Goal: Task Accomplishment & Management: Complete application form

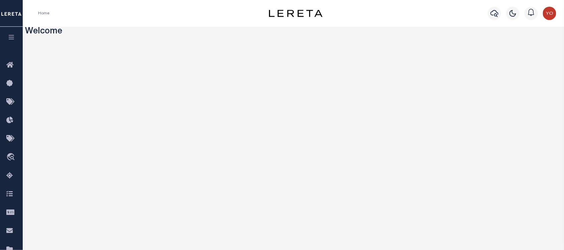
click at [12, 37] on icon "button" at bounding box center [12, 37] width 8 height 6
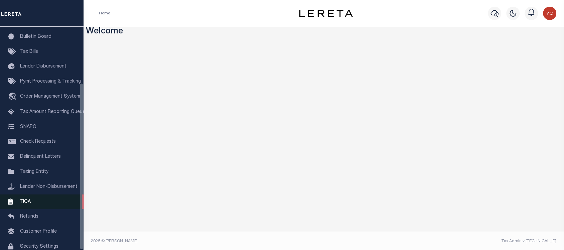
scroll to position [75, 0]
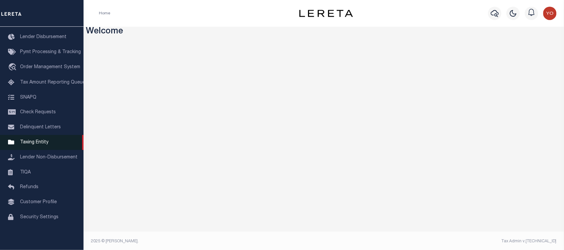
click at [38, 140] on span "Taxing Entity" at bounding box center [34, 142] width 28 height 5
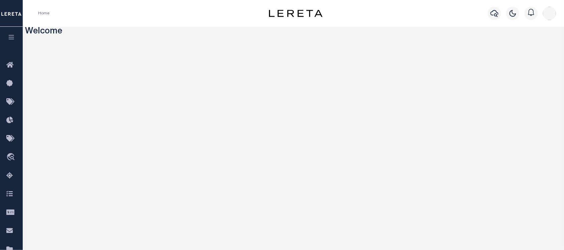
click at [8, 37] on icon "button" at bounding box center [12, 37] width 8 height 6
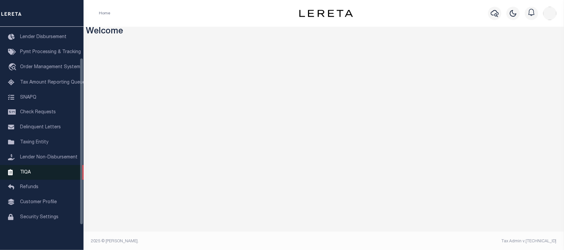
scroll to position [2, 0]
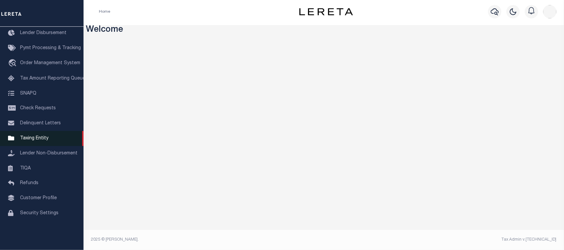
click at [42, 140] on span "Taxing Entity" at bounding box center [34, 138] width 28 height 5
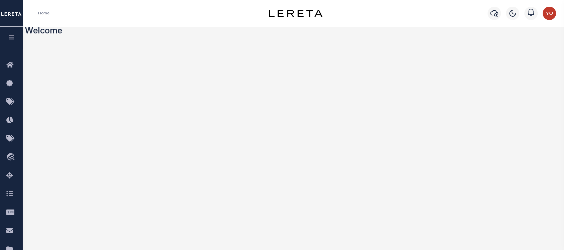
click at [11, 36] on icon "button" at bounding box center [12, 37] width 8 height 6
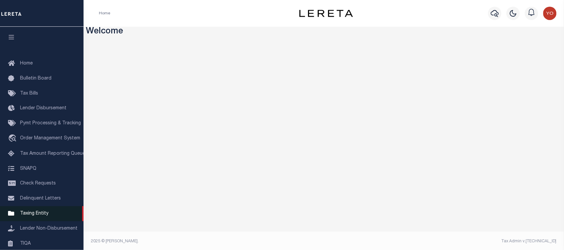
click at [46, 212] on link "Taxing Entity" at bounding box center [42, 213] width 84 height 15
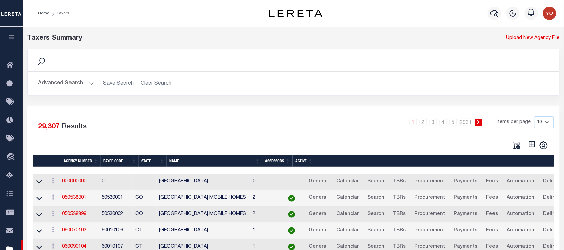
scroll to position [120, 0]
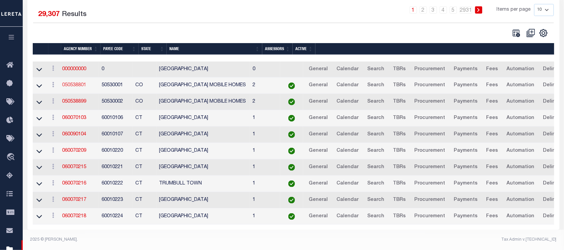
click at [76, 83] on link "050538801" at bounding box center [74, 85] width 24 height 5
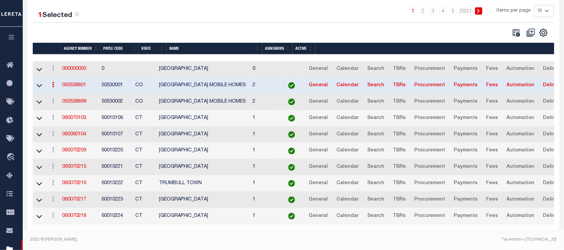
scroll to position [77, 0]
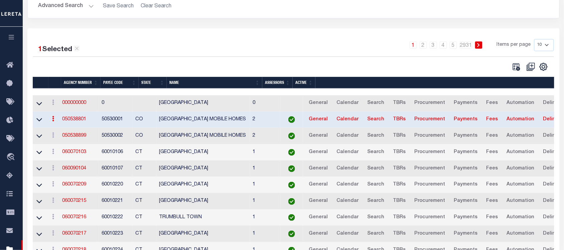
click at [77, 54] on div "1 Selected" at bounding box center [58, 49] width 41 height 11
click at [78, 50] on icon at bounding box center [77, 48] width 6 height 6
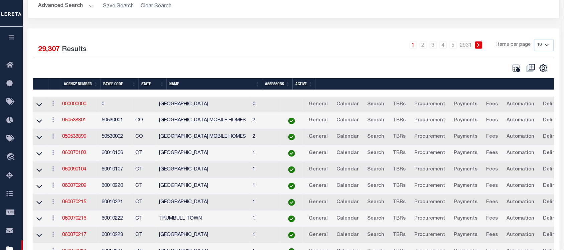
scroll to position [0, 0]
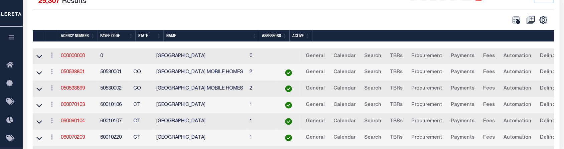
scroll to position [167, 0]
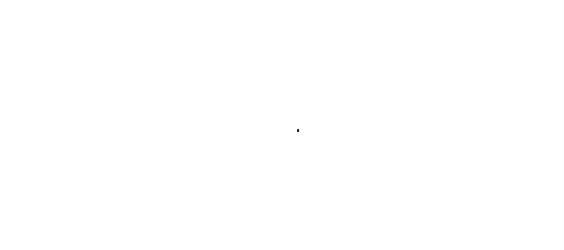
select select
checkbox input "false"
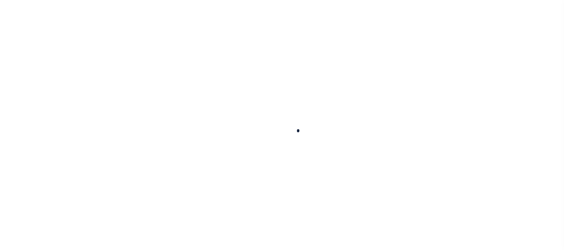
checkbox input "false"
type input "810500000"
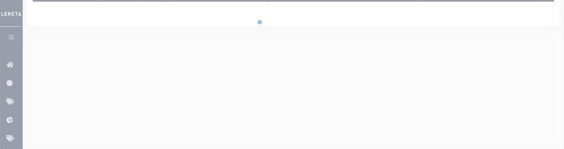
scroll to position [167, 0]
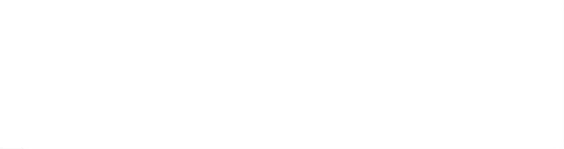
scroll to position [167, 0]
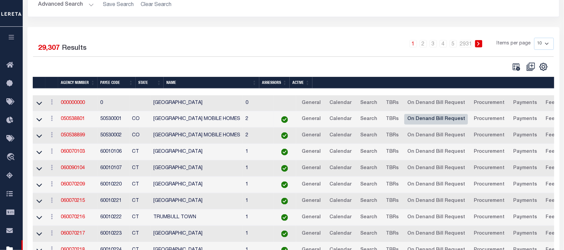
click at [442, 120] on link "On Denand Bill Request" at bounding box center [436, 119] width 64 height 11
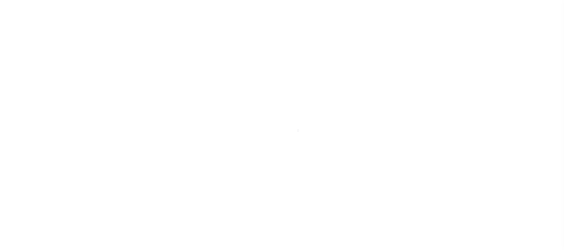
select select
checkbox input "false"
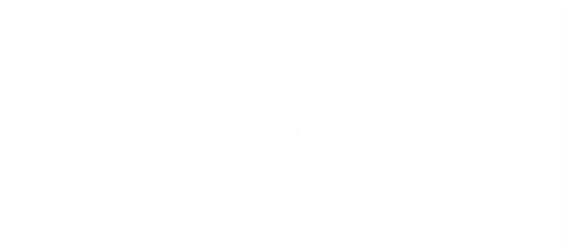
checkbox input "false"
type input "810500000"
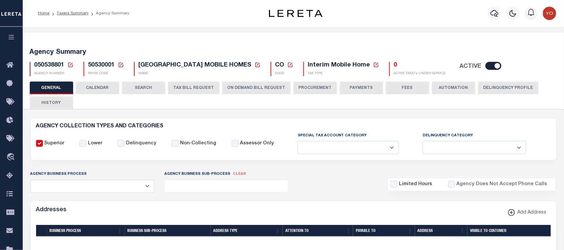
scroll to position [42, 0]
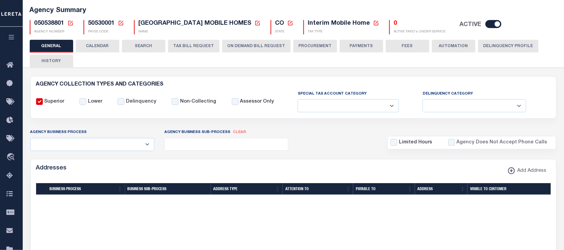
click at [247, 51] on button "ON DEMAND BILL REQUEST" at bounding box center [256, 46] width 69 height 13
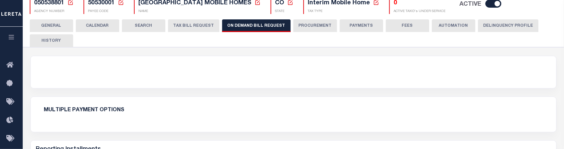
scroll to position [104, 0]
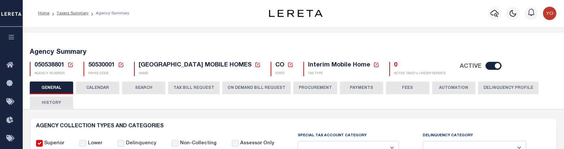
select select
click at [256, 87] on button "ON DEMAND BILL REQUEST" at bounding box center [256, 88] width 69 height 13
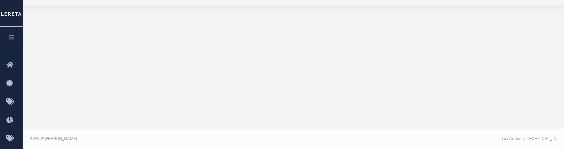
scroll to position [38, 0]
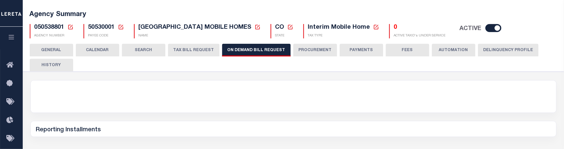
click at [196, 47] on button "TAX BILL REQUEST" at bounding box center [193, 50] width 51 height 13
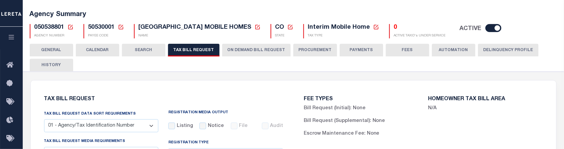
select select "27"
select select "22"
select select "false"
select select "9"
select select "2"
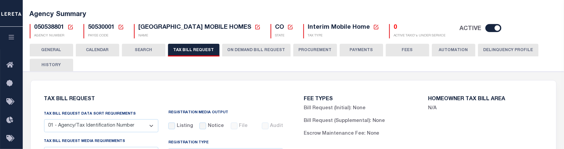
select select
select select "7803021001"
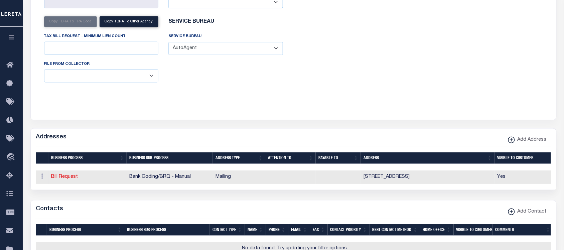
scroll to position [0, 0]
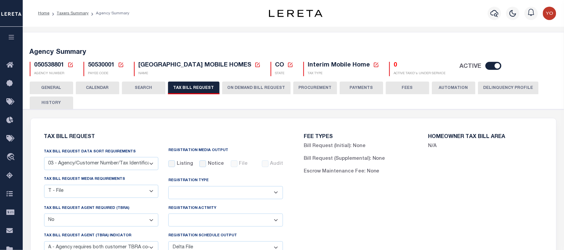
click at [130, 91] on button "SEARCH" at bounding box center [143, 88] width 43 height 13
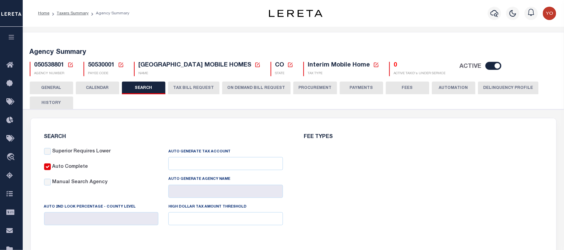
checkbox input "false"
type input "10000"
click at [93, 89] on button "CALENDAR" at bounding box center [97, 88] width 43 height 13
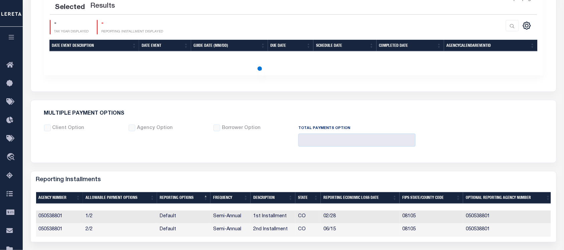
checkbox input "false"
type input "1"
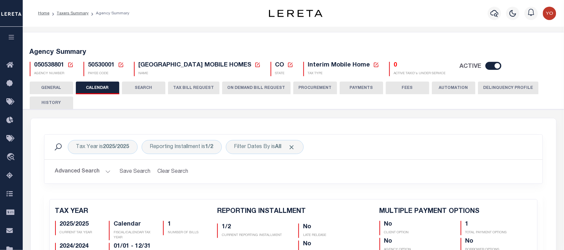
click at [61, 89] on button "GENERAL" at bounding box center [51, 88] width 43 height 13
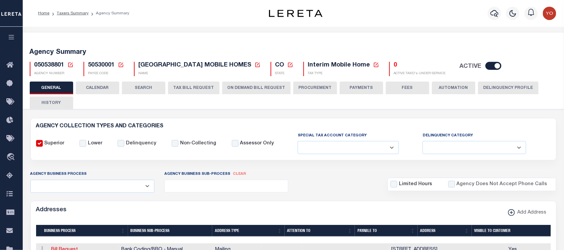
click at [102, 89] on button "CALENDAR" at bounding box center [97, 88] width 43 height 13
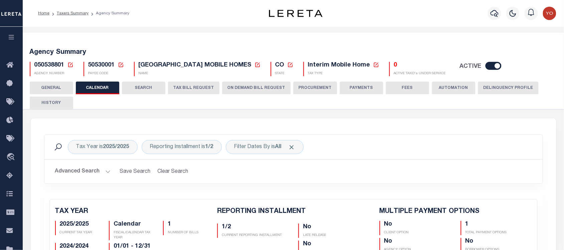
click at [55, 101] on button "HISTORY" at bounding box center [51, 103] width 43 height 13
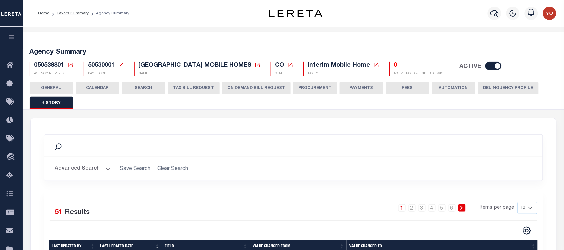
click at [66, 149] on button "Advanced Search" at bounding box center [82, 168] width 55 height 13
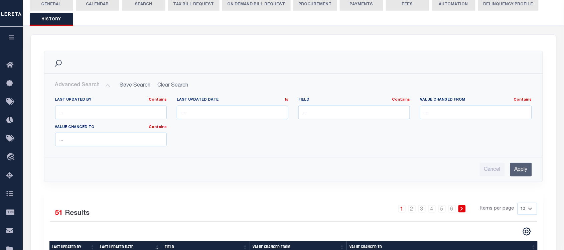
scroll to position [167, 0]
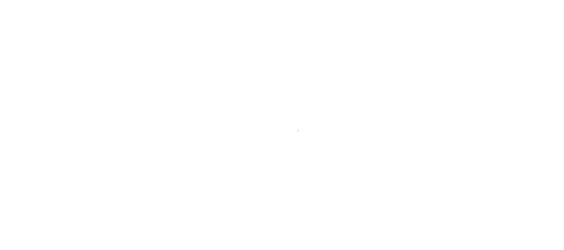
select select
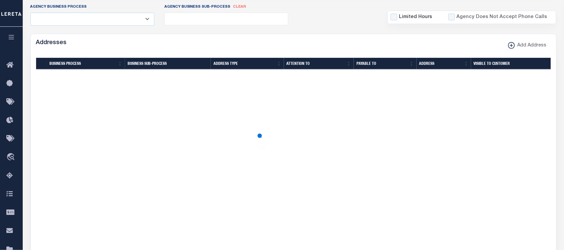
scroll to position [42, 0]
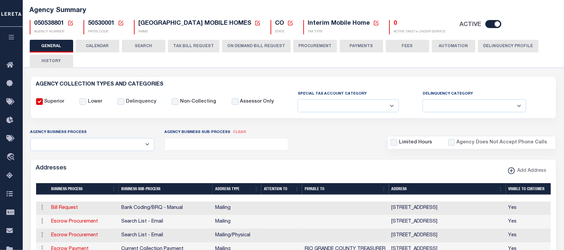
click at [239, 47] on button "ON DEMAND BILL REQUEST" at bounding box center [256, 46] width 69 height 13
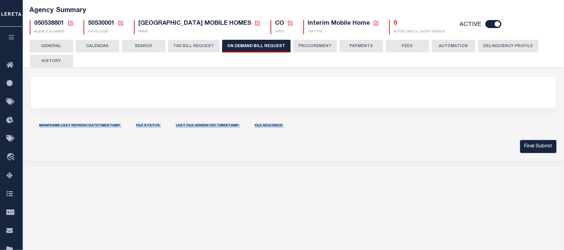
drag, startPoint x: 31, startPoint y: 123, endPoint x: 414, endPoint y: 146, distance: 384.4
click at [520, 151] on form "Mainframe Last Refresh Datetimestamp File Status Last File generated timestamp …" at bounding box center [293, 135] width 526 height 36
click at [282, 132] on div "Mainframe Last Refresh Datetimestamp File Status Last File generated timestamp …" at bounding box center [293, 126] width 526 height 18
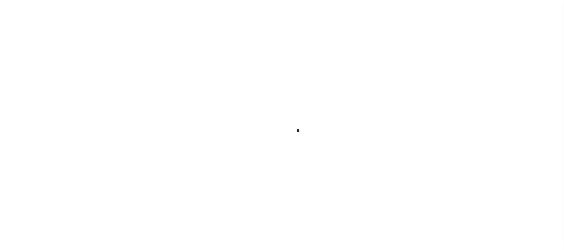
select select
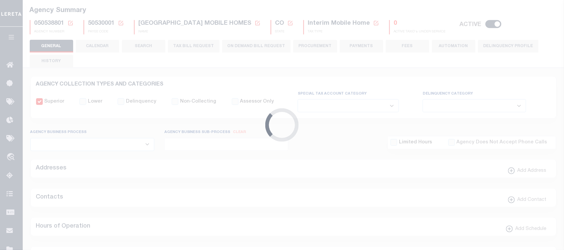
checkbox input "false"
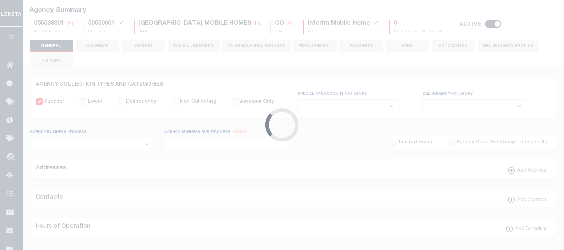
type input "810500000"
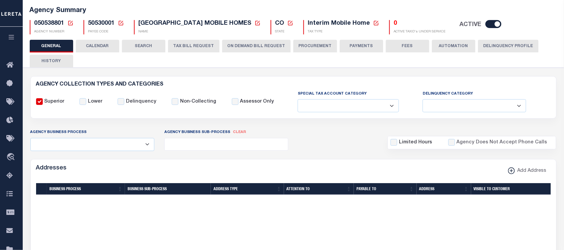
click at [252, 45] on button "ON DEMAND BILL REQUEST" at bounding box center [256, 46] width 69 height 13
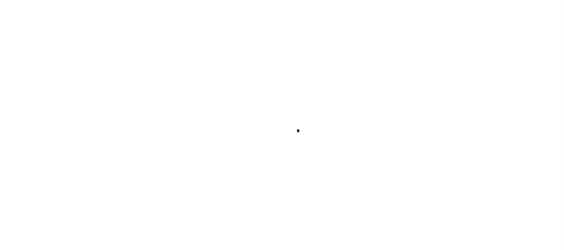
select select
checkbox input "false"
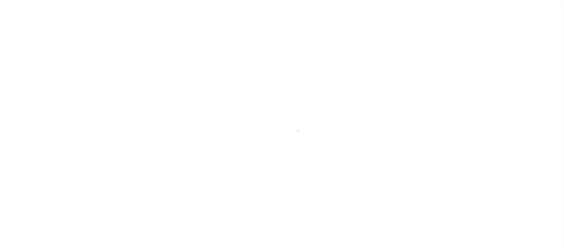
checkbox input "false"
type input "810500000"
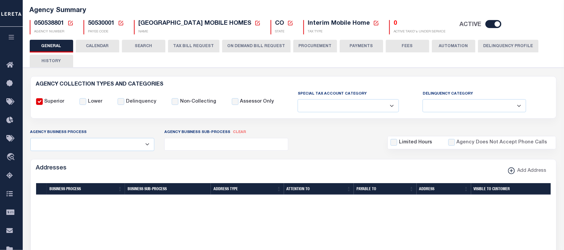
click at [239, 47] on button "ON DEMAND BILL REQUEST" at bounding box center [256, 46] width 69 height 13
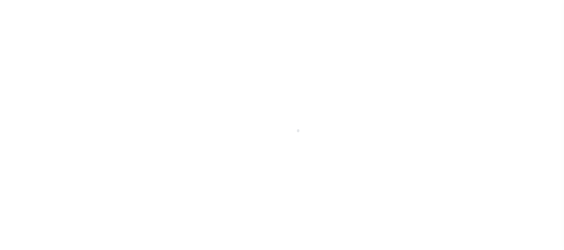
select select
checkbox input "false"
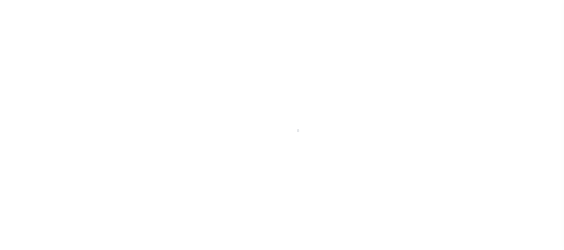
checkbox input "false"
type input "810500000"
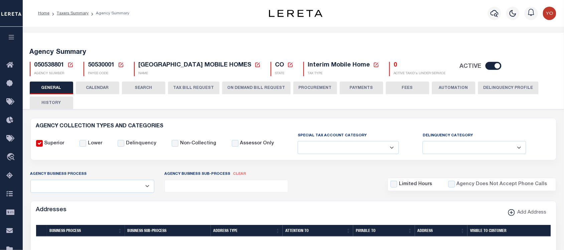
scroll to position [84, 0]
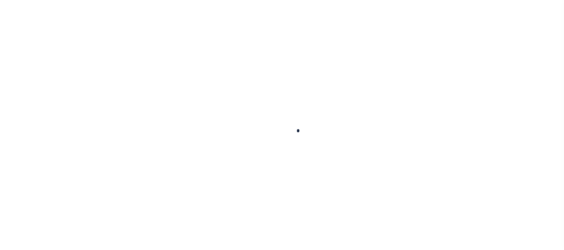
select select
checkbox input "false"
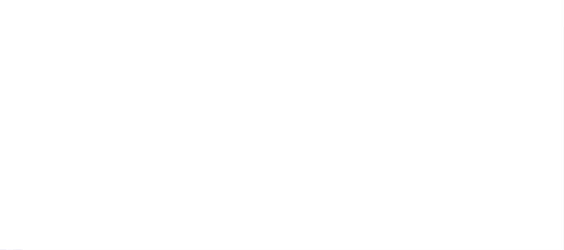
checkbox input "false"
type input "810500000"
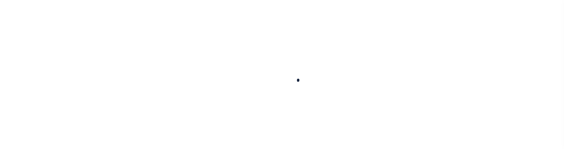
select select
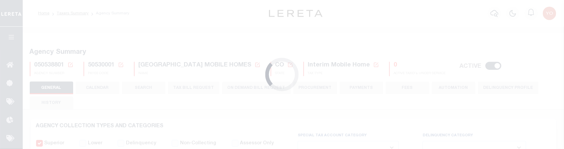
checkbox input "false"
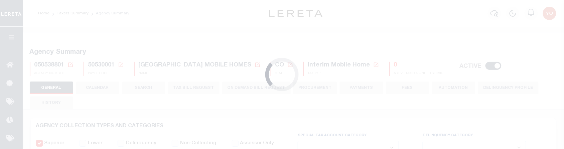
type input "810500000"
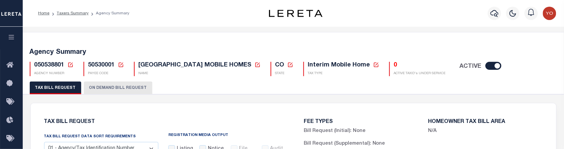
select select "27"
select select "22"
select select "false"
select select "9"
select select "2"
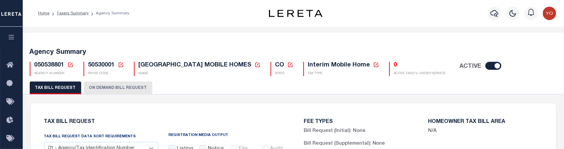
select select
select select "7803021001"
click at [113, 89] on button "ON DEMAND BILL REQUEST" at bounding box center [118, 88] width 69 height 13
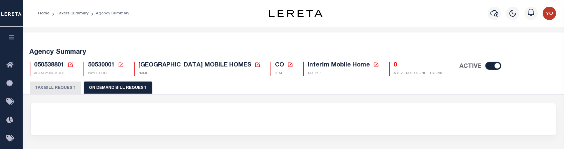
click at [69, 88] on button "TAX BILL REQUEST" at bounding box center [55, 88] width 51 height 13
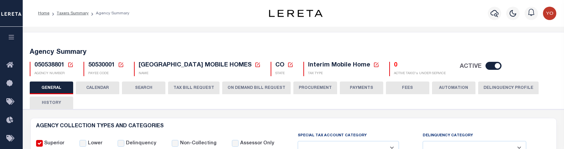
select select
